Goal: Transaction & Acquisition: Purchase product/service

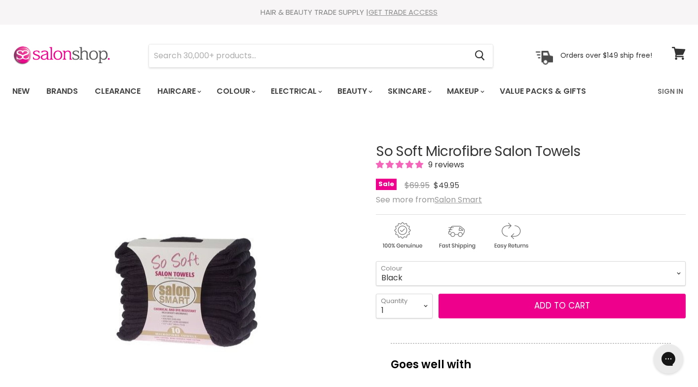
click at [393, 7] on link "GET TRADE ACCESS" at bounding box center [403, 12] width 69 height 10
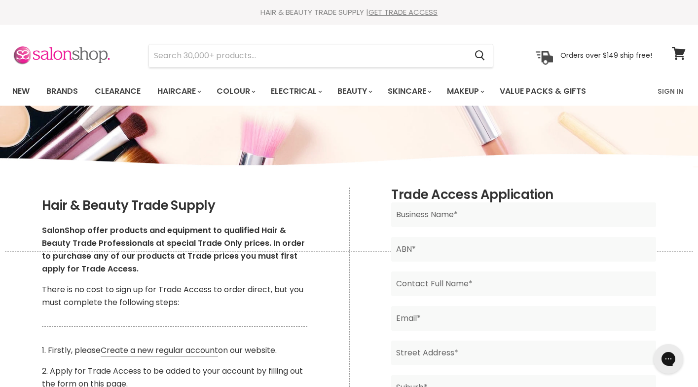
click at [89, 64] on img at bounding box center [61, 55] width 99 height 21
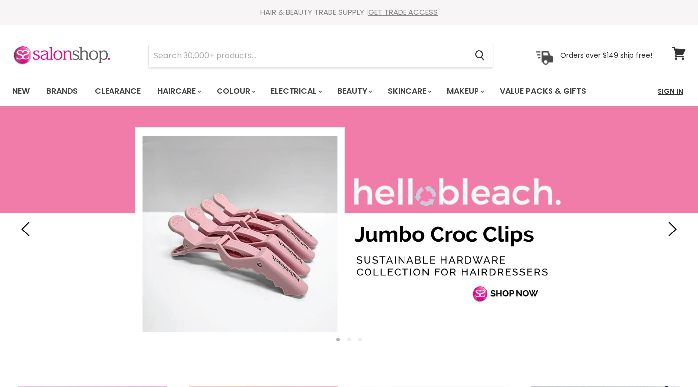
click at [661, 91] on link "Sign In" at bounding box center [671, 91] width 38 height 21
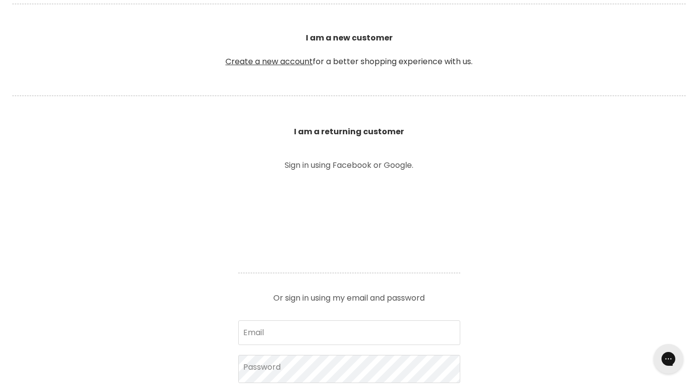
scroll to position [246, 0]
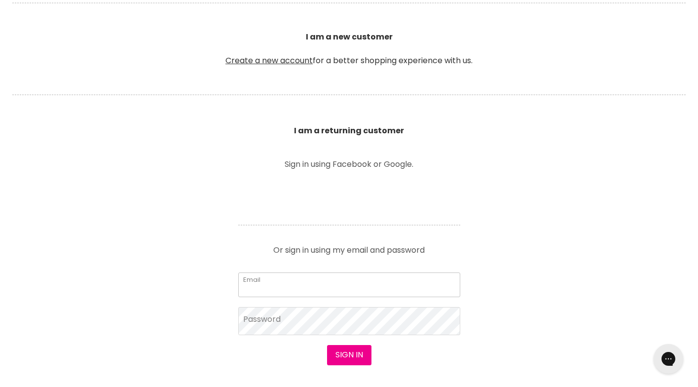
type input "calibreworkshop@outlook.com"
click at [349, 355] on button "Sign in" at bounding box center [349, 355] width 44 height 20
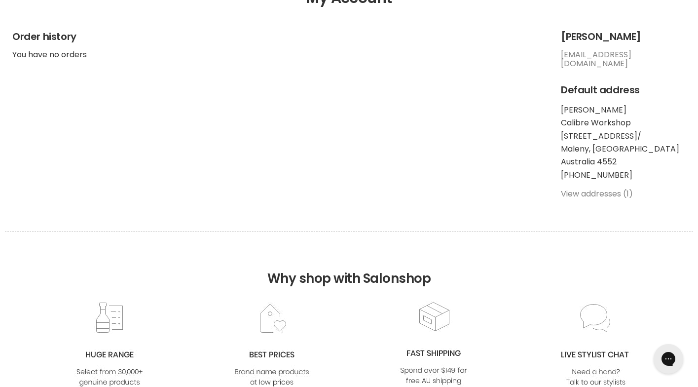
scroll to position [171, 0]
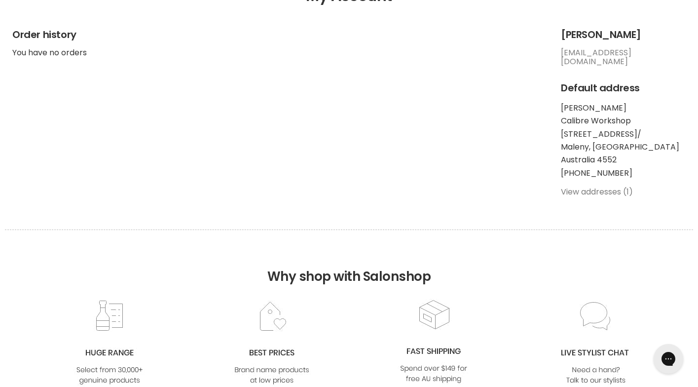
click at [598, 186] on link "View addresses (1)" at bounding box center [597, 191] width 72 height 11
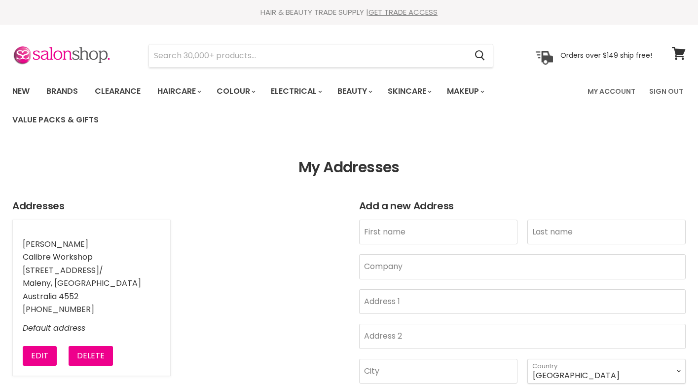
select select "[GEOGRAPHIC_DATA]"
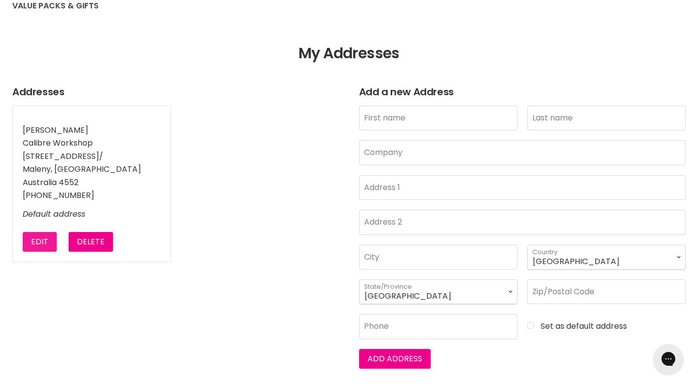
click at [36, 234] on button "Edit" at bounding box center [40, 242] width 34 height 20
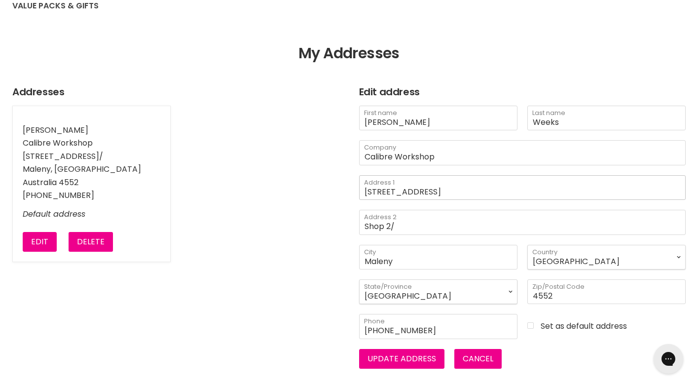
drag, startPoint x: 418, startPoint y: 201, endPoint x: 300, endPoint y: 207, distance: 118.6
drag, startPoint x: 423, startPoint y: 199, endPoint x: 279, endPoint y: 198, distance: 143.6
click at [279, 198] on article "Addresses Jason Weeks Calibre Workshop 44 Maple St, Shop 2/ Maleny, QLD Austral…" at bounding box center [349, 227] width 698 height 282
type input "182 Main Street"
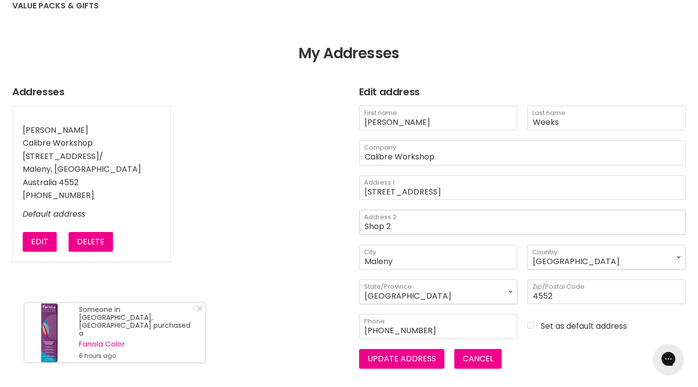
type input "Shop 2"
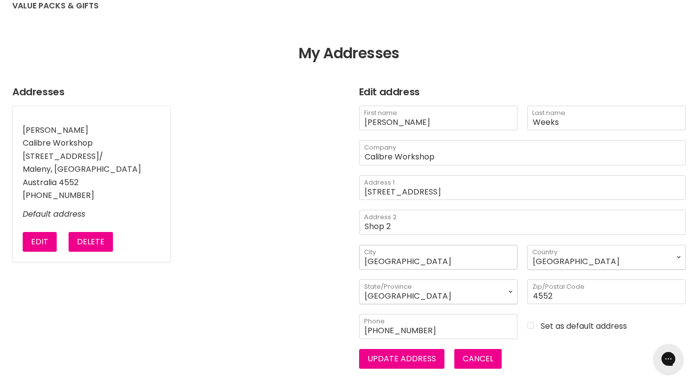
type input "Montville"
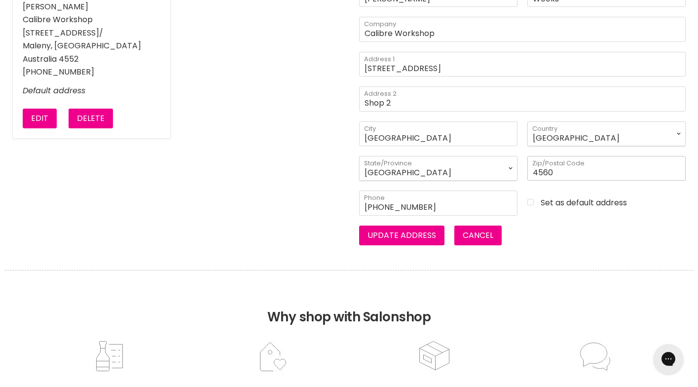
scroll to position [238, 0]
type input "4560"
click at [528, 206] on input "Set as default address" at bounding box center [607, 201] width 158 height 9
checkbox input "true"
click at [382, 245] on button "Update address" at bounding box center [401, 235] width 85 height 20
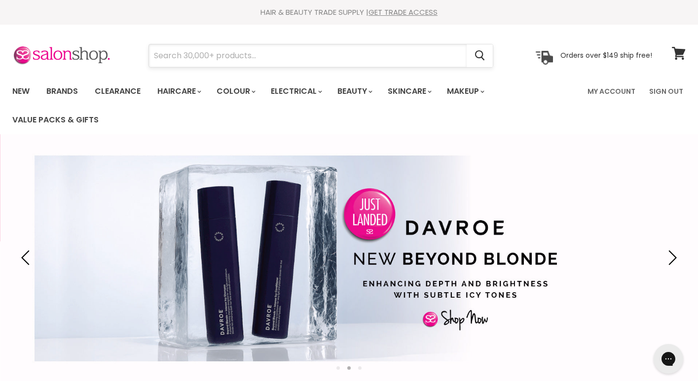
click at [203, 59] on input "Search" at bounding box center [308, 55] width 318 height 23
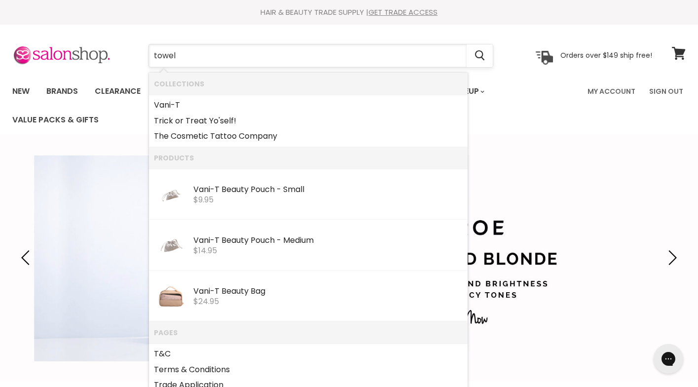
type input "towels"
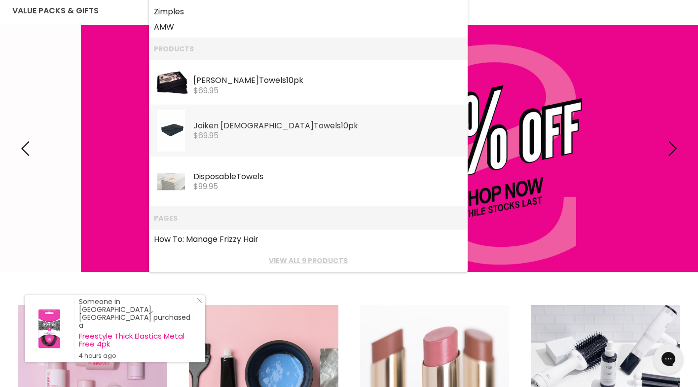
scroll to position [111, 0]
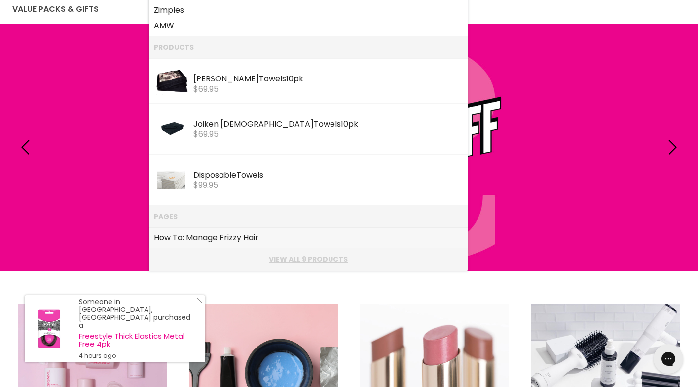
click at [301, 255] on link "View all 9 products" at bounding box center [308, 259] width 309 height 8
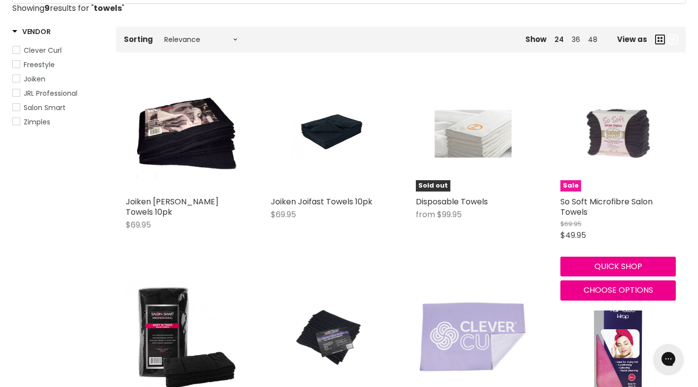
scroll to position [178, 0]
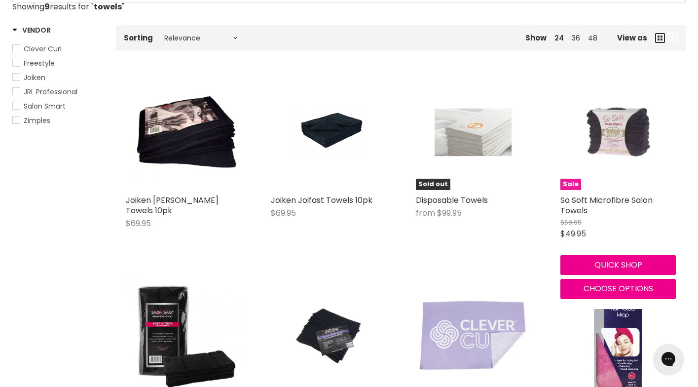
click at [616, 140] on img "Main content" at bounding box center [618, 132] width 76 height 115
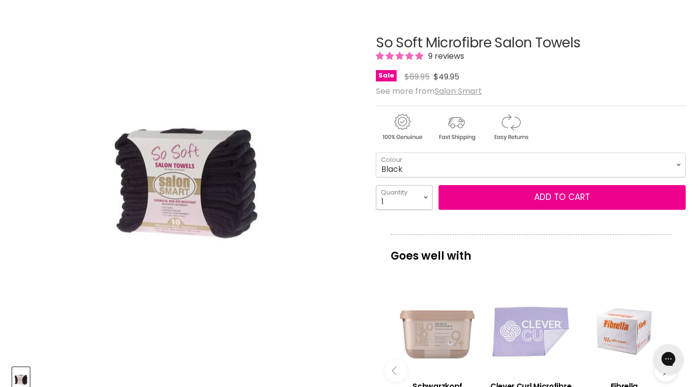
select select "2"
type input "2"
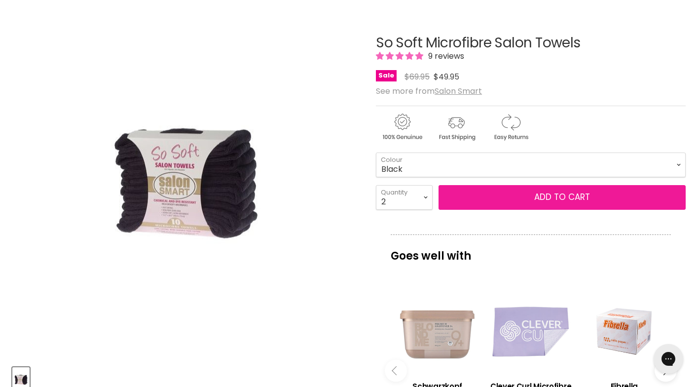
click at [512, 205] on button "Add to cart" at bounding box center [562, 197] width 247 height 25
click at [564, 200] on span "Add to cart" at bounding box center [562, 197] width 56 height 12
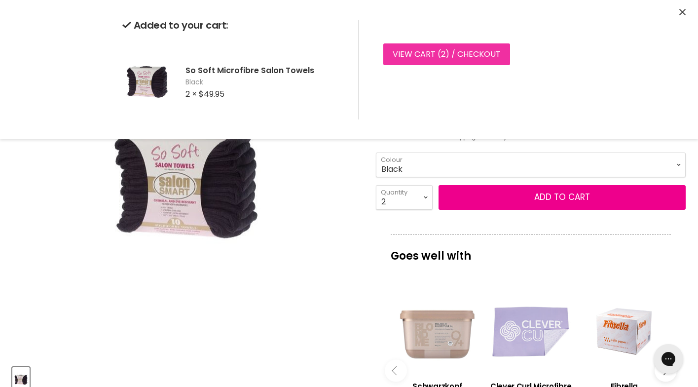
click at [436, 51] on link "View cart ( 2 ) / Checkout" at bounding box center [446, 54] width 127 height 22
